Goal: Task Accomplishment & Management: Use online tool/utility

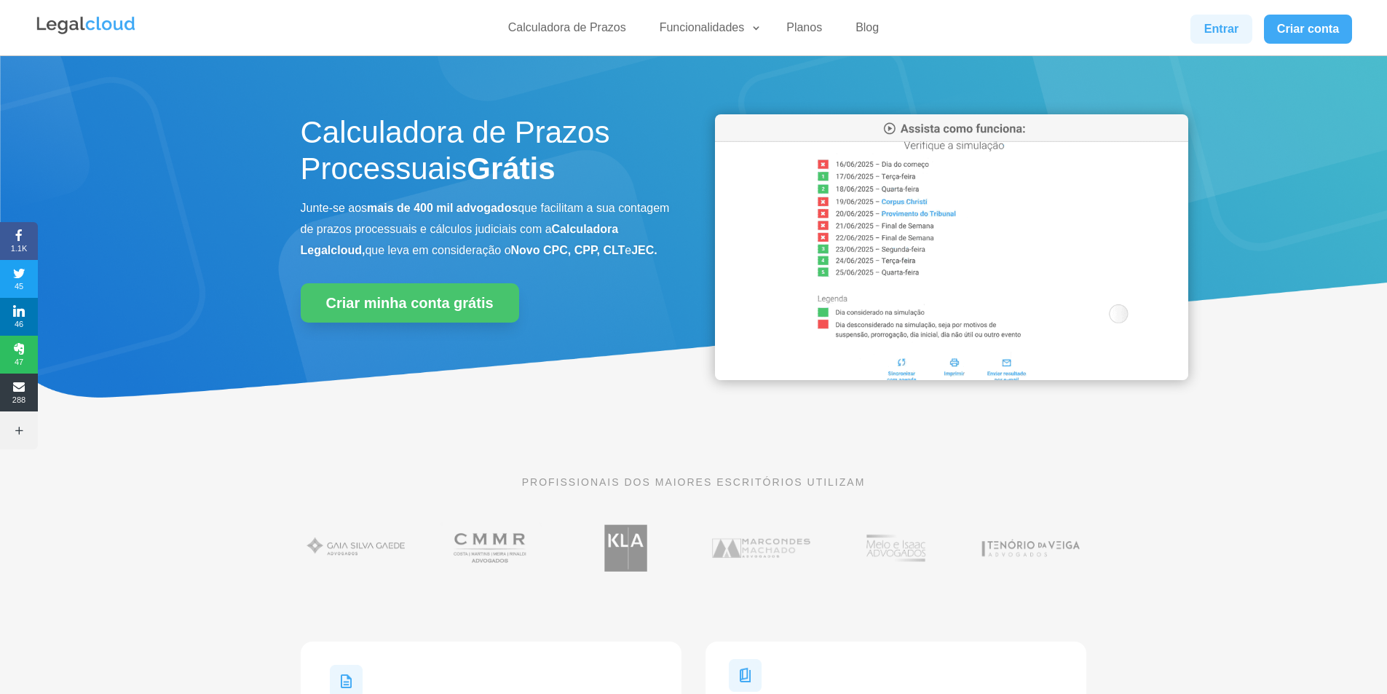
click at [1216, 41] on link "Entrar" at bounding box center [1220, 29] width 61 height 29
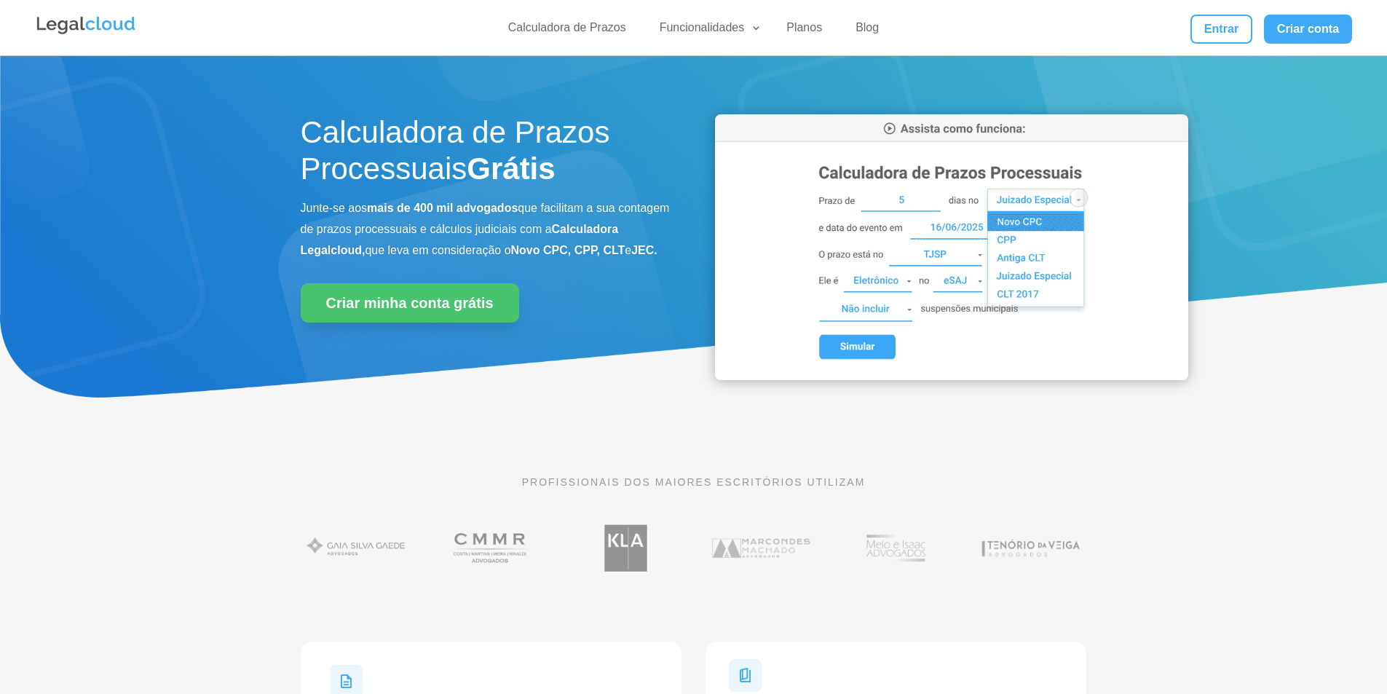
click at [1208, 23] on link "Entrar" at bounding box center [1220, 29] width 61 height 29
click at [1215, 35] on link "Entrar" at bounding box center [1220, 29] width 61 height 29
